Goal: Task Accomplishment & Management: Manage account settings

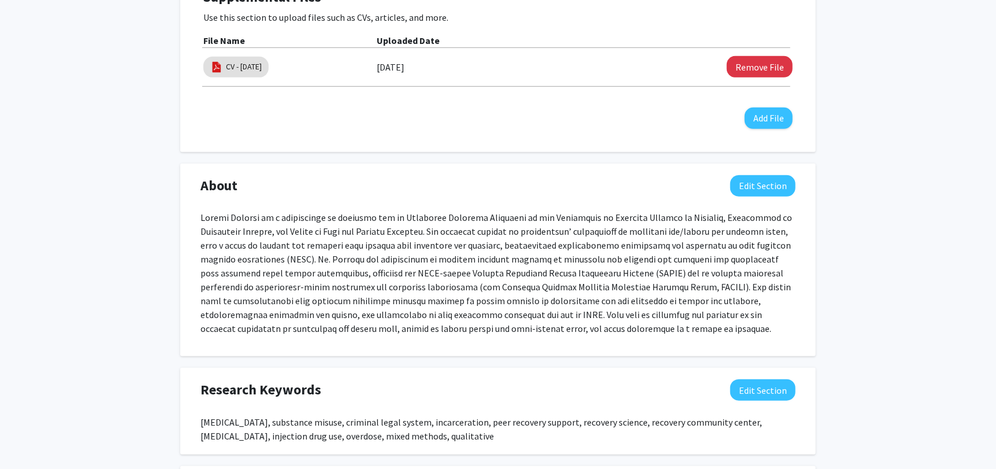
scroll to position [347, 0]
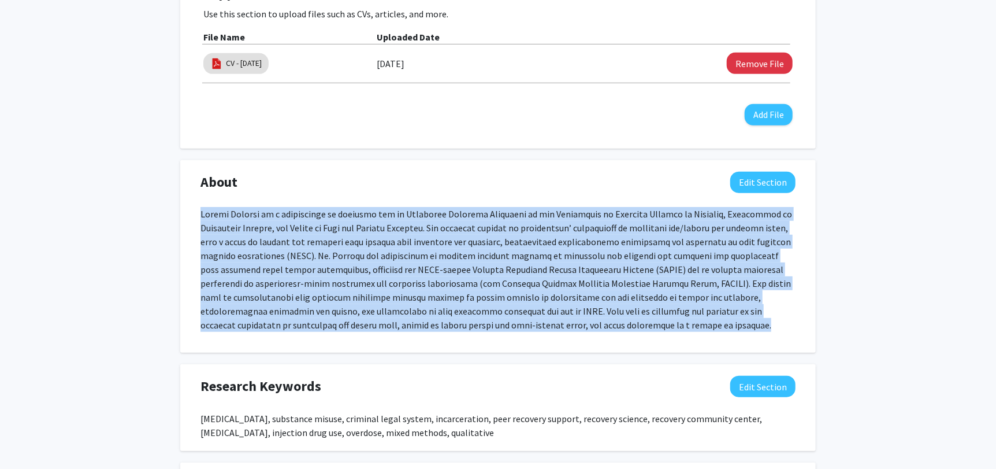
drag, startPoint x: 200, startPoint y: 215, endPoint x: 621, endPoint y: 336, distance: 437.2
click at [615, 336] on div at bounding box center [497, 274] width 595 height 134
copy p "Loremi Dolorsi am c adipiscinge se doeiusmo tem in Utlaboree Dolorema Aliquaeni…"
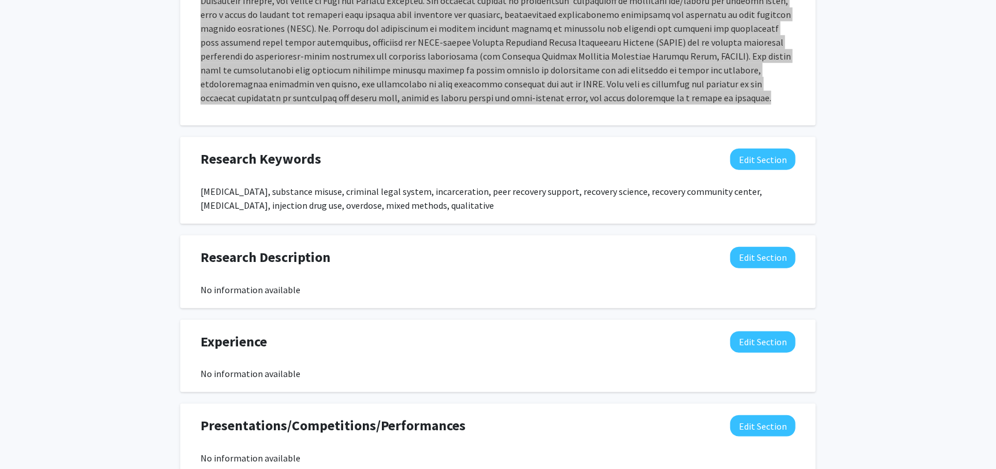
scroll to position [693, 0]
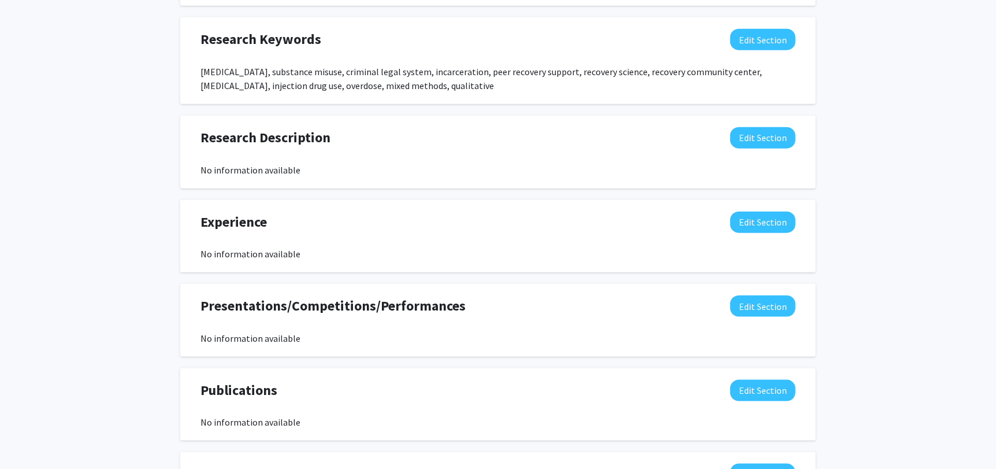
drag, startPoint x: 200, startPoint y: 69, endPoint x: 682, endPoint y: 107, distance: 482.8
click at [485, 85] on div "[MEDICAL_DATA], substance misuse, criminal legal system, incarceration, peer re…" at bounding box center [497, 79] width 595 height 28
copy div "[MEDICAL_DATA], substance misuse, criminal legal system, incarceration, peer re…"
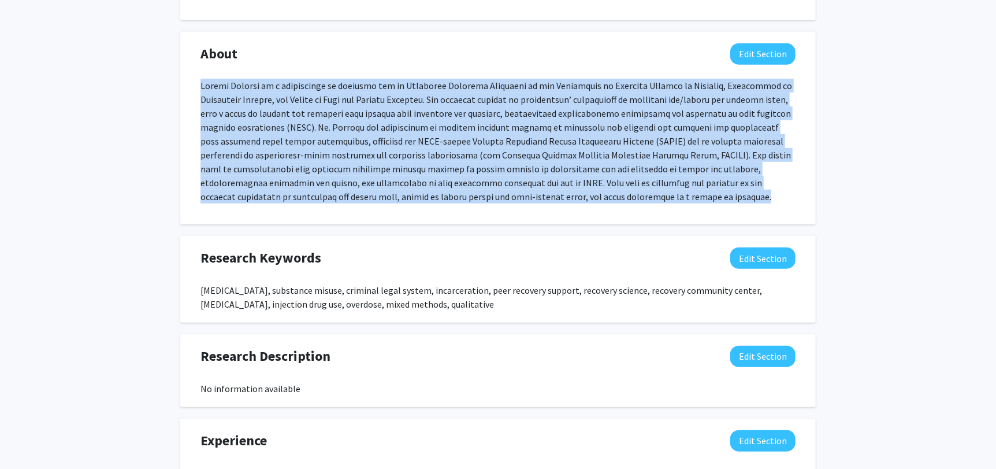
click at [146, 249] on div "[PERSON_NAME] Edit Section See Public View help Degree: Ph.D. Departments: Beha…" at bounding box center [498, 174] width 996 height 1214
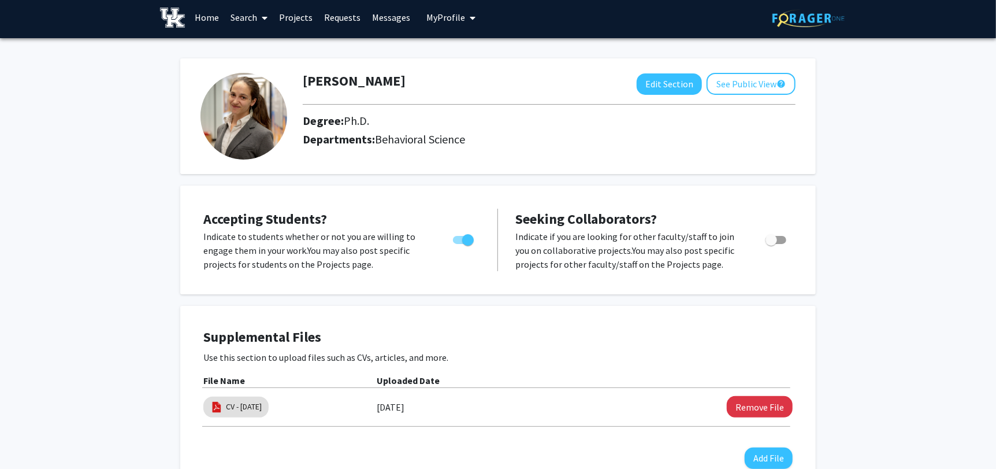
scroll to position [0, 0]
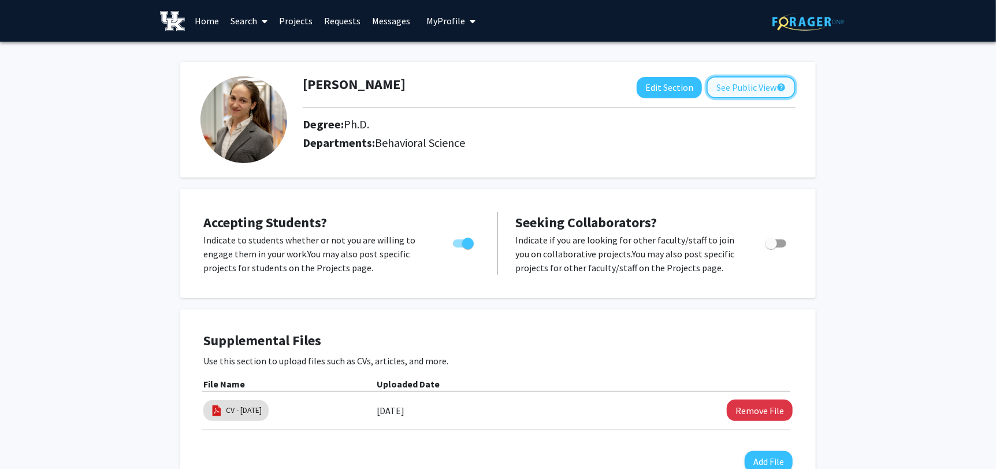
click at [742, 87] on button "See Public View help" at bounding box center [751, 87] width 89 height 22
